Goal: Navigation & Orientation: Find specific page/section

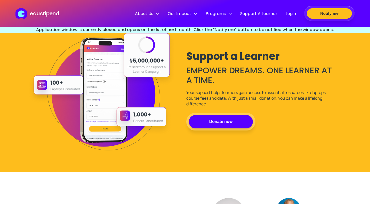
scroll to position [585, 0]
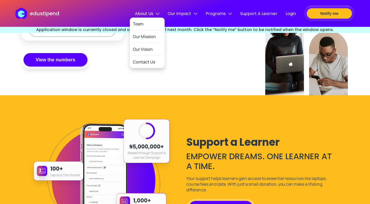
click at [157, 12] on img at bounding box center [158, 14] width 4 height 4
click at [147, 25] on link "Team" at bounding box center [147, 24] width 29 height 13
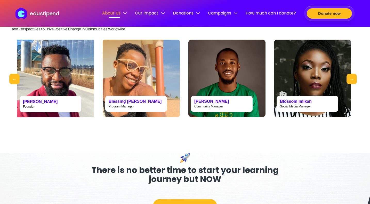
scroll to position [304, 0]
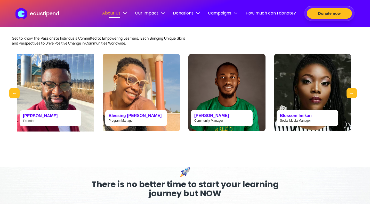
click at [359, 123] on div "Meet our team of leaders , creators, and world class individuals Get to Know th…" at bounding box center [185, 54] width 362 height 183
click at [352, 98] on button "Next" at bounding box center [352, 93] width 10 height 10
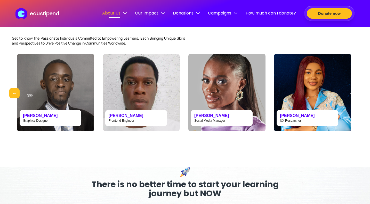
click at [350, 98] on button "Next" at bounding box center [352, 93] width 10 height 10
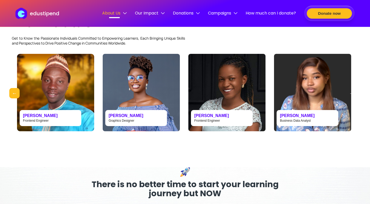
click at [350, 98] on button "Next" at bounding box center [352, 93] width 10 height 10
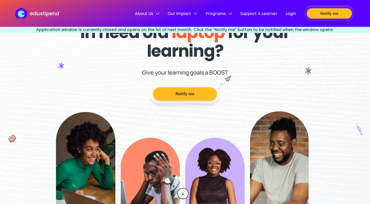
scroll to position [20, 0]
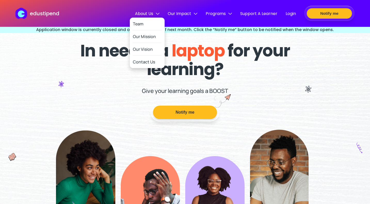
click at [158, 11] on span "About Us" at bounding box center [147, 13] width 25 height 6
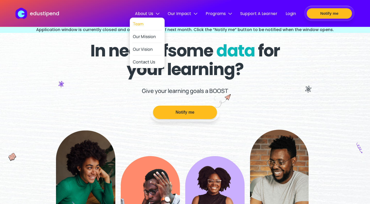
click at [149, 28] on link "Team" at bounding box center [147, 24] width 29 height 13
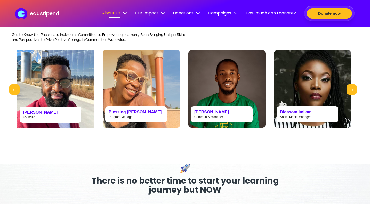
scroll to position [308, 0]
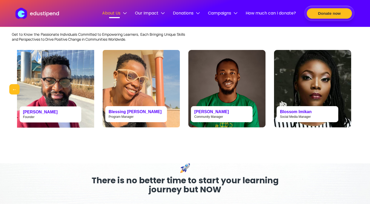
click at [354, 94] on button "Next" at bounding box center [352, 89] width 10 height 10
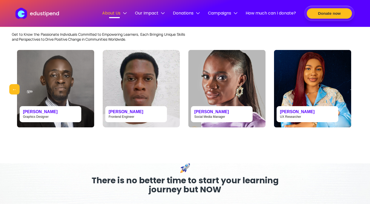
click at [354, 94] on button "Next" at bounding box center [352, 89] width 10 height 10
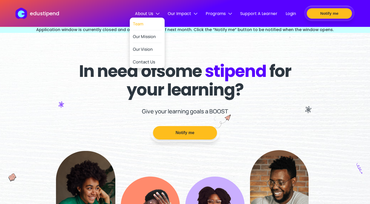
click at [145, 23] on link "Team" at bounding box center [147, 24] width 29 height 13
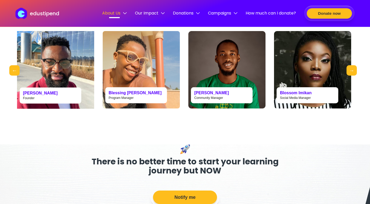
scroll to position [327, 0]
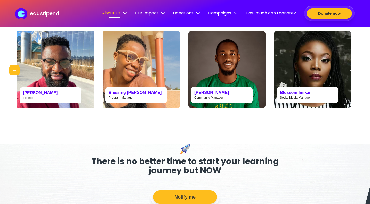
click at [355, 75] on button "Next" at bounding box center [352, 70] width 10 height 10
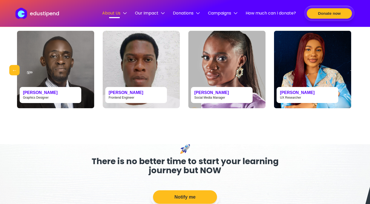
click at [352, 75] on button "Next" at bounding box center [352, 70] width 10 height 10
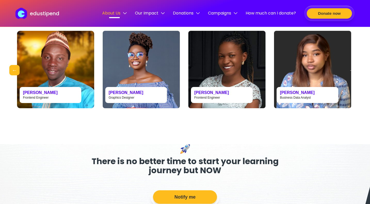
click at [352, 75] on button "Next" at bounding box center [352, 70] width 10 height 10
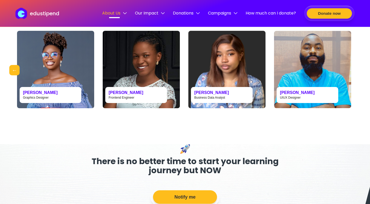
click at [352, 75] on button "Next" at bounding box center [352, 70] width 10 height 10
